Goal: Task Accomplishment & Management: Use online tool/utility

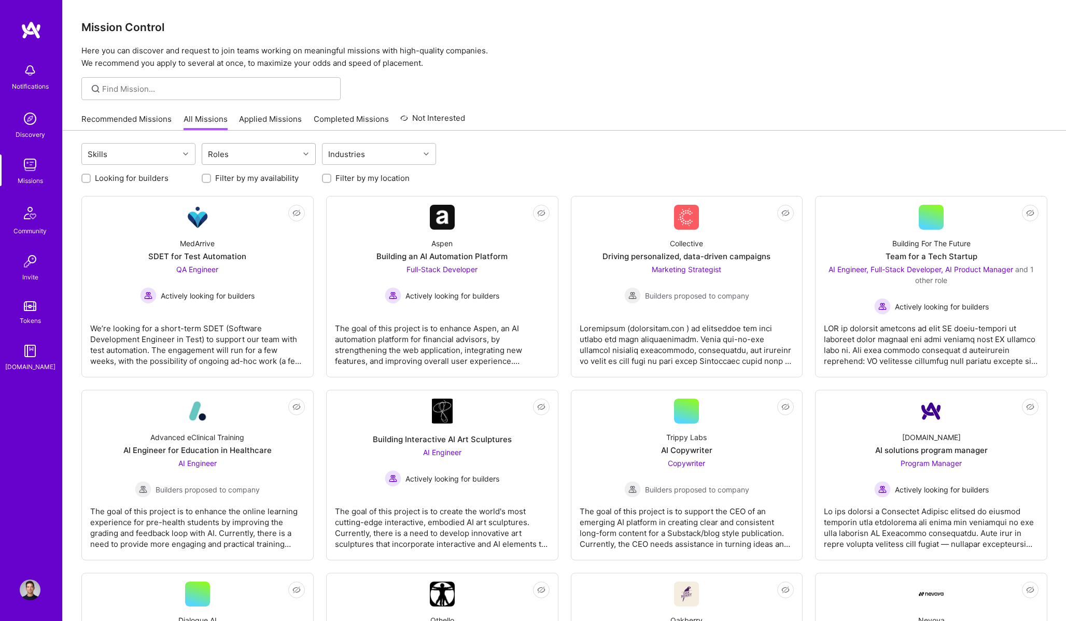
click at [220, 154] on div "Roles" at bounding box center [218, 154] width 26 height 15
click at [231, 212] on div "AI Product Manager" at bounding box center [259, 219] width 114 height 19
checkbox input "true"
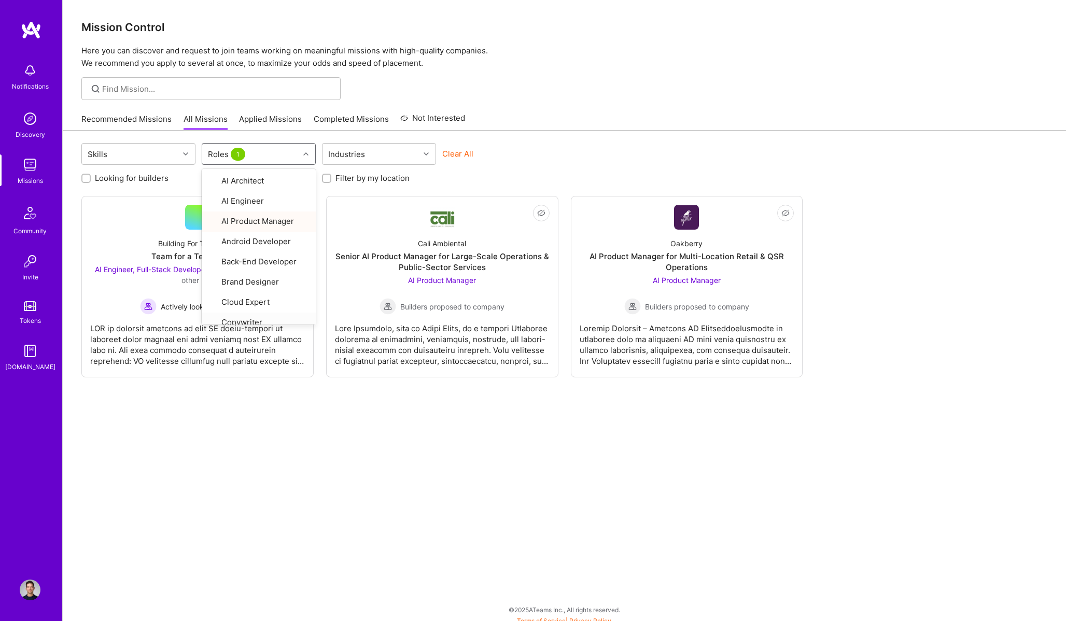
click at [212, 446] on div "Skills option AI Product Manager, selected. option Copywriter focused, 8 of 29.…" at bounding box center [565, 379] width 1004 height 497
click at [274, 159] on div "Roles 1" at bounding box center [250, 154] width 97 height 21
click at [273, 183] on div "Product Manager" at bounding box center [259, 180] width 102 height 11
checkbox input "true"
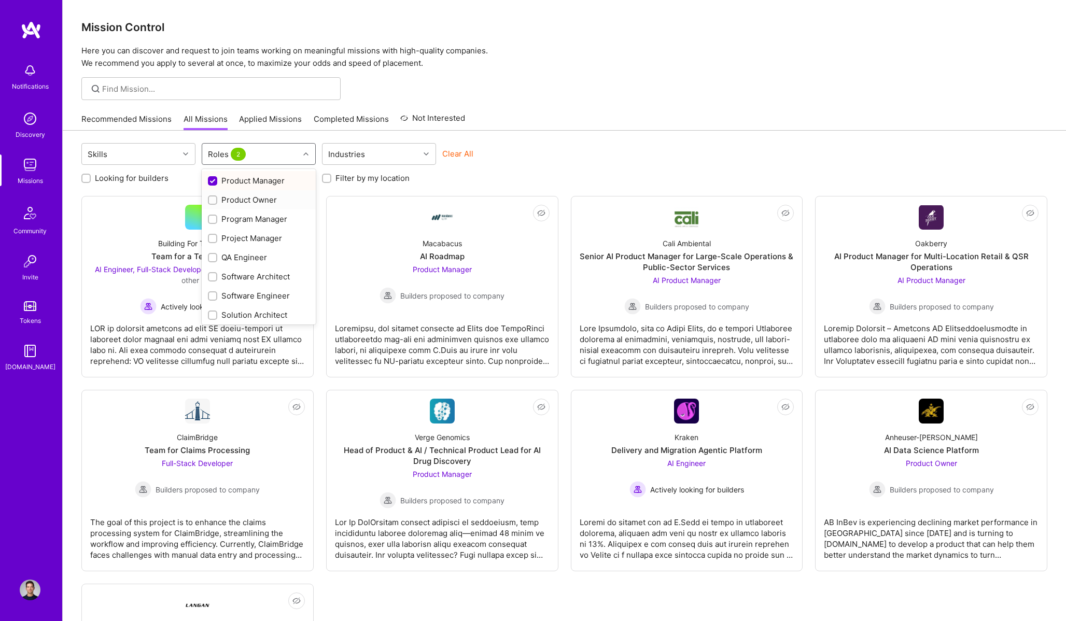
click at [265, 199] on div "Product Owner" at bounding box center [259, 199] width 102 height 11
checkbox input "true"
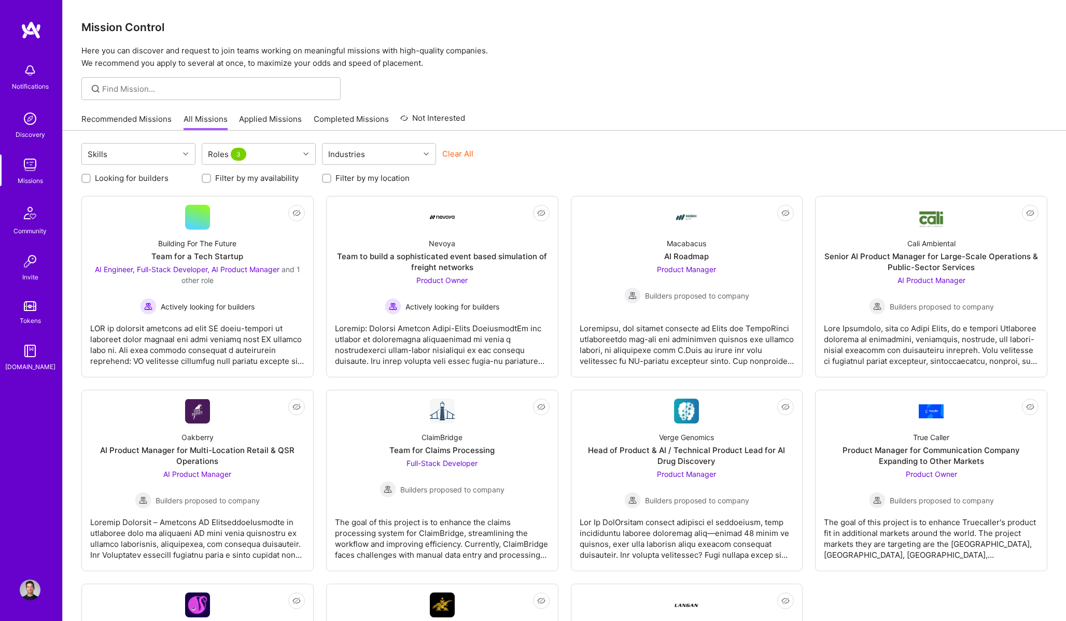
click at [626, 102] on div "Mission Control Here you can discover and request to join teams working on mean…" at bounding box center [565, 390] width 1004 height 780
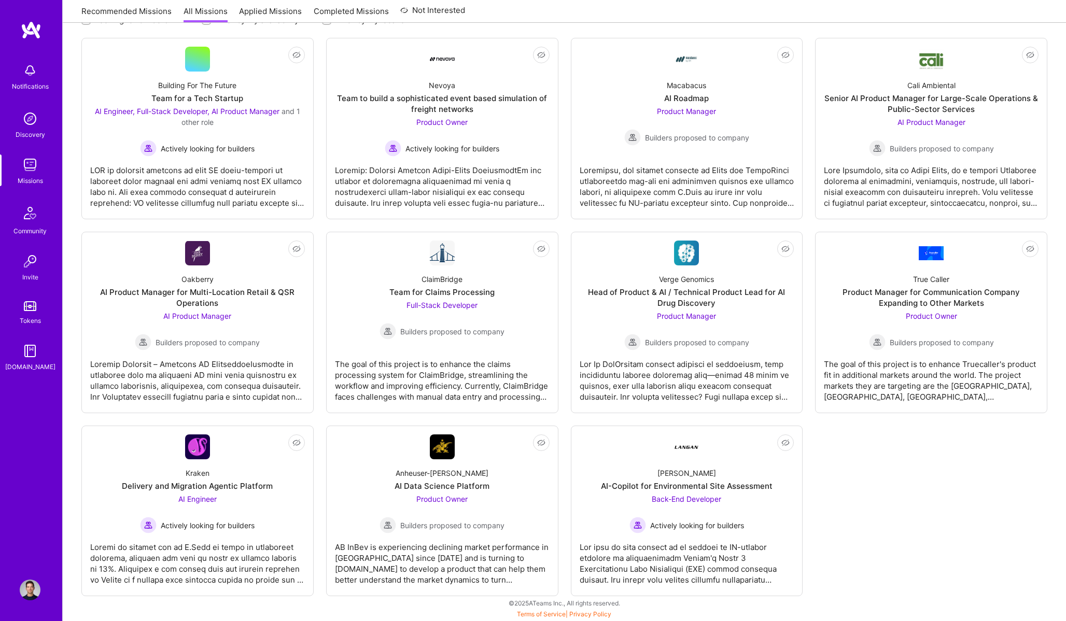
scroll to position [0, 0]
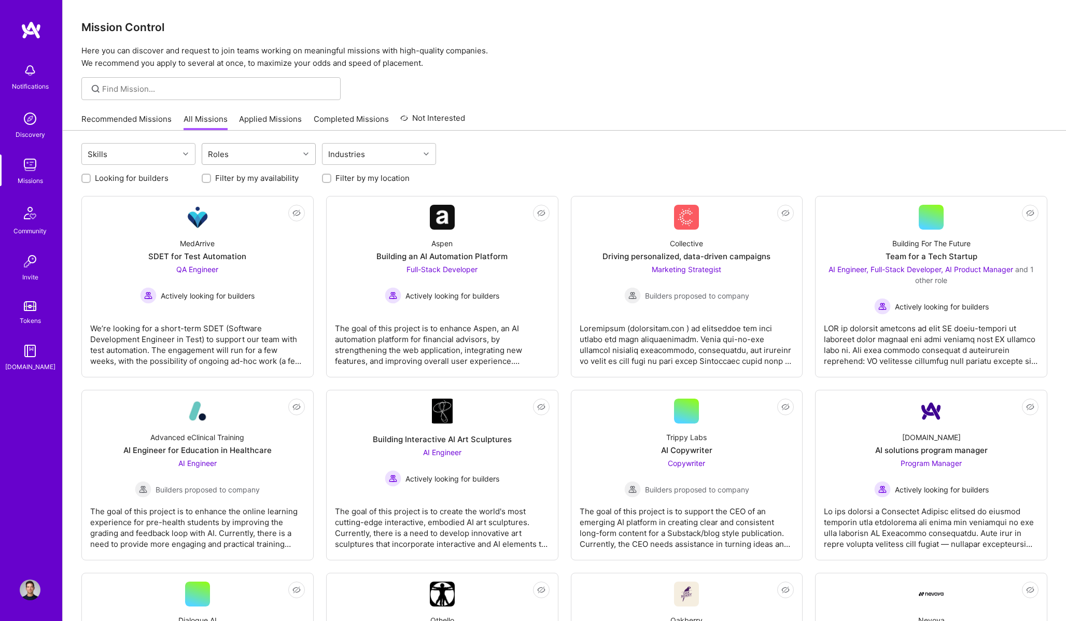
click at [236, 161] on div "Roles" at bounding box center [250, 154] width 97 height 21
click at [240, 218] on div "AI Product Manager" at bounding box center [259, 219] width 102 height 11
checkbox input "true"
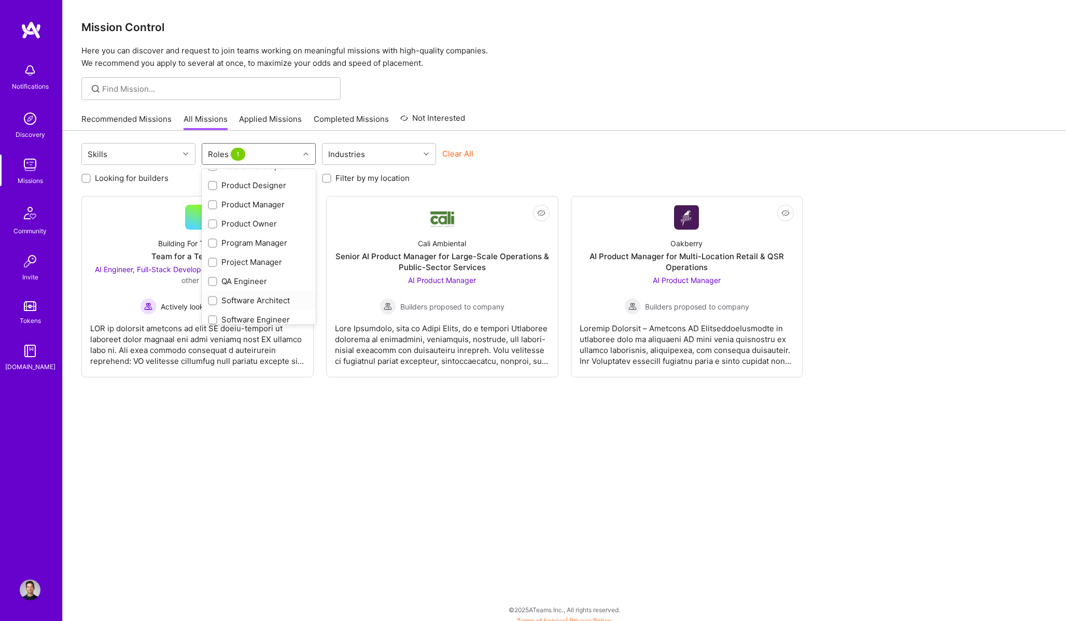
scroll to position [331, 0]
click at [266, 218] on div "Product Manager" at bounding box center [259, 214] width 102 height 11
checkbox input "true"
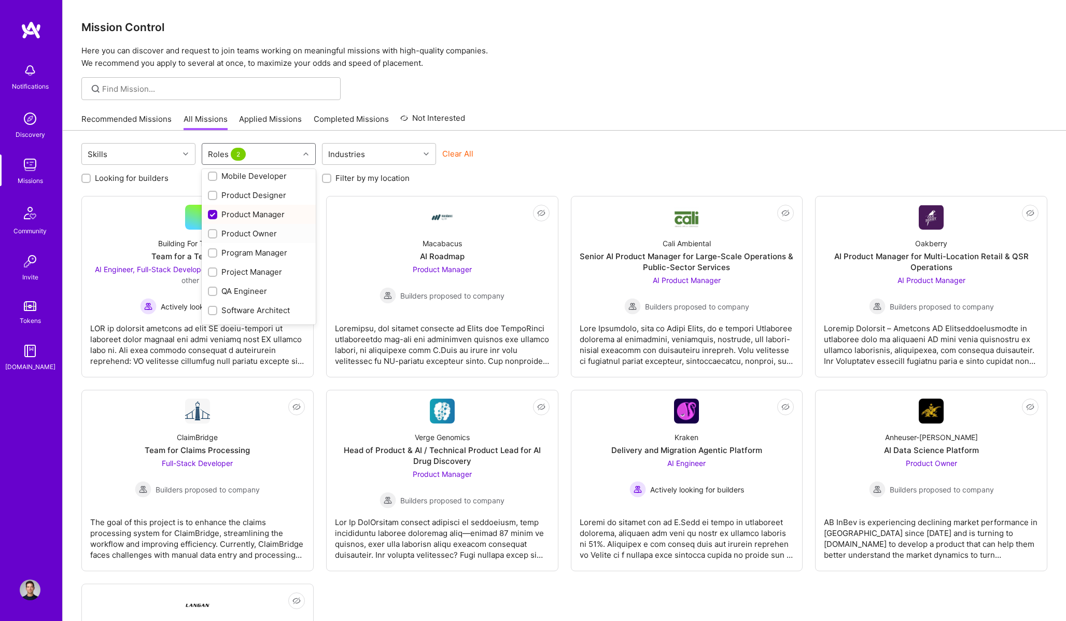
click at [258, 234] on div "Product Owner" at bounding box center [259, 233] width 102 height 11
checkbox input "true"
